Goal: Go to known website: Go to known website

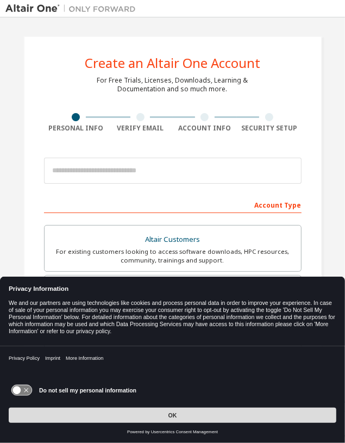
click at [144, 413] on button "OK" at bounding box center [173, 415] width 328 height 15
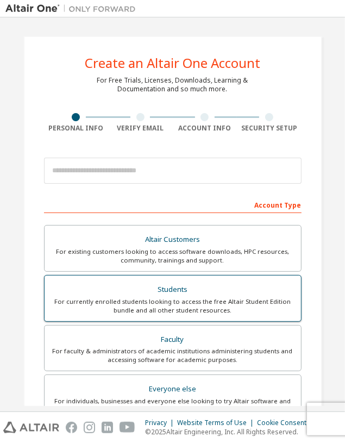
click at [100, 307] on div "For currently enrolled students looking to access the free Altair Student Editi…" at bounding box center [173, 306] width 244 height 17
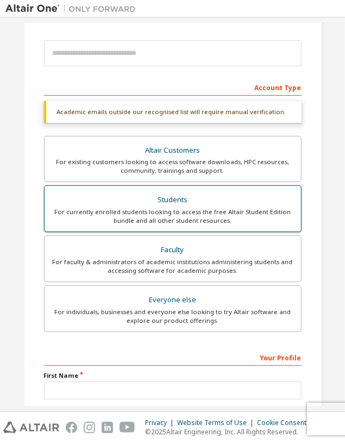
scroll to position [131, 0]
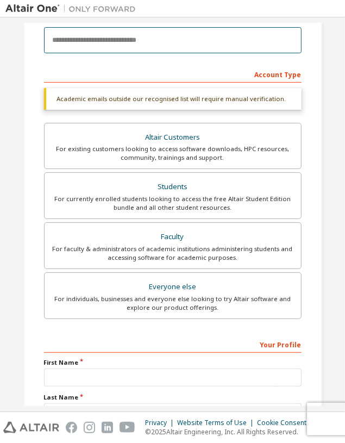
click at [59, 39] on input "email" at bounding box center [173, 40] width 258 height 26
type input "**********"
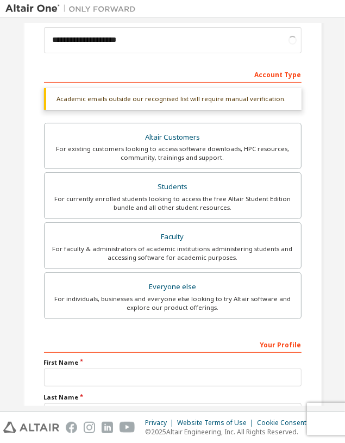
click at [76, 69] on div "Account Type" at bounding box center [173, 73] width 258 height 17
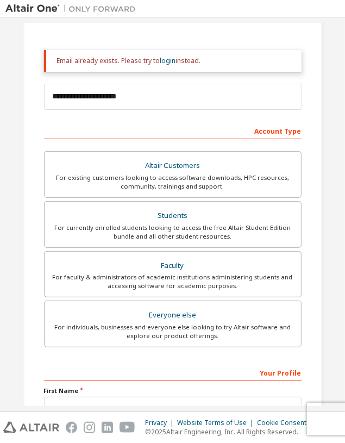
scroll to position [109, 0]
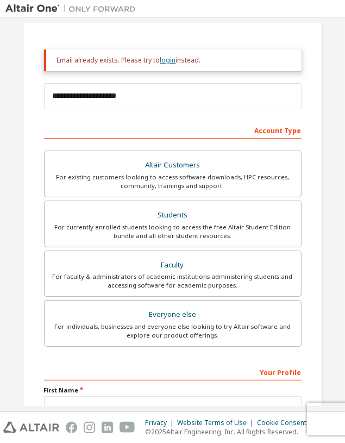
click at [165, 62] on link "login" at bounding box center [168, 59] width 16 height 9
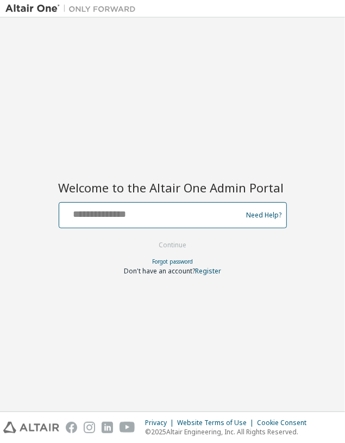
click at [159, 214] on input "text" at bounding box center [153, 213] width 178 height 16
type input "**********"
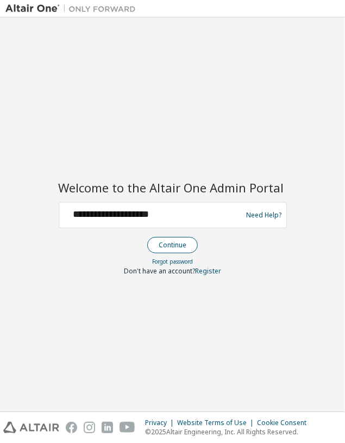
click at [180, 245] on button "Continue" at bounding box center [172, 245] width 51 height 16
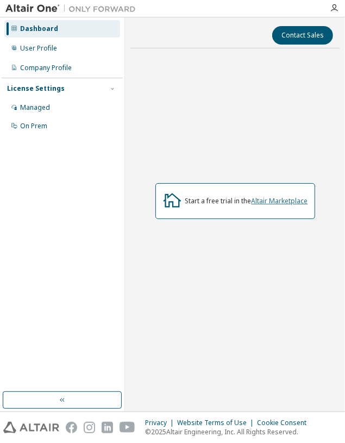
click at [258, 199] on link "Altair Marketplace" at bounding box center [280, 200] width 57 height 9
